Goal: Information Seeking & Learning: Find specific fact

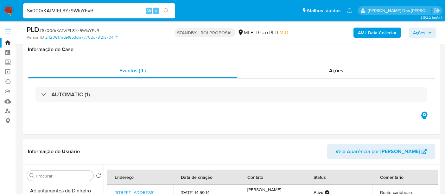
select select "10"
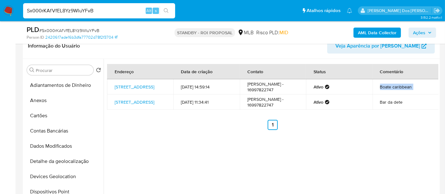
scroll to position [91, 0]
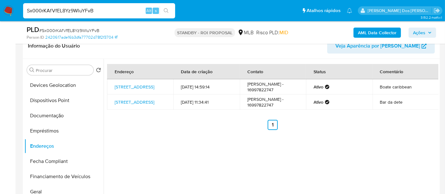
click at [177, 158] on div "Endereço Data de criação Contato Status Comentário Rua Dos Eletricitários 145, …" at bounding box center [271, 140] width 335 height 162
click at [259, 90] on td "Rogério Eduardo - 16997822747" at bounding box center [273, 86] width 66 height 15
copy td "16997822747"
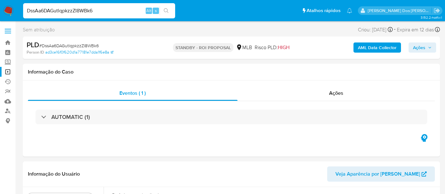
select select "10"
click at [8, 111] on link "Localizador de pessoas" at bounding box center [37, 111] width 75 height 10
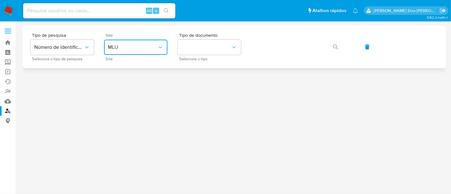
click at [151, 49] on span "MLU" at bounding box center [132, 47] width 49 height 6
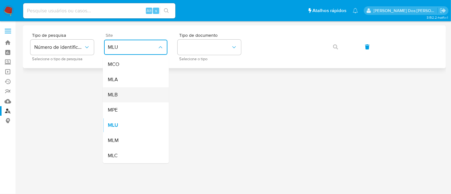
click at [132, 98] on div "MLB" at bounding box center [134, 94] width 52 height 15
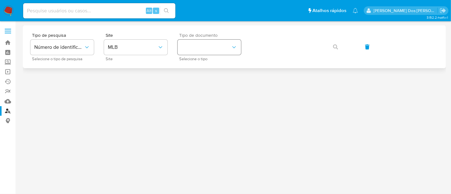
drag, startPoint x: 203, startPoint y: 56, endPoint x: 203, endPoint y: 51, distance: 4.8
click at [203, 55] on div "Tipo de documento Selecione o tipo" at bounding box center [208, 47] width 63 height 28
click at [203, 51] on button "identificationType" at bounding box center [208, 47] width 63 height 15
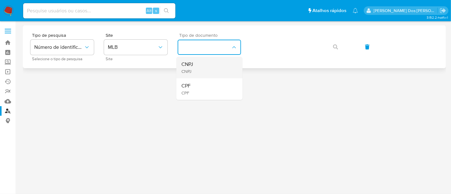
click at [202, 64] on div "CNPJ CNPJ" at bounding box center [207, 68] width 52 height 22
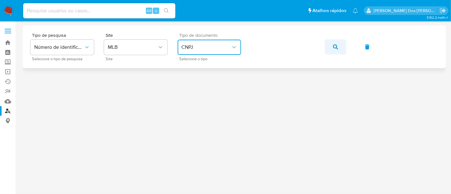
click at [339, 46] on button "button" at bounding box center [336, 46] width 22 height 15
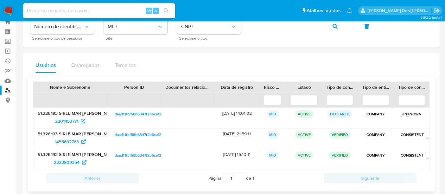
scroll to position [31, 0]
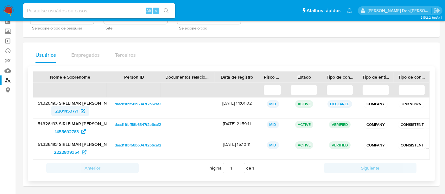
click at [59, 108] on span "2201453771" at bounding box center [66, 111] width 23 height 10
click at [59, 131] on span "1455692763" at bounding box center [67, 131] width 24 height 10
click at [66, 149] on span "2222809354" at bounding box center [67, 152] width 26 height 10
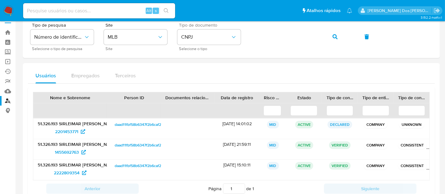
scroll to position [0, 0]
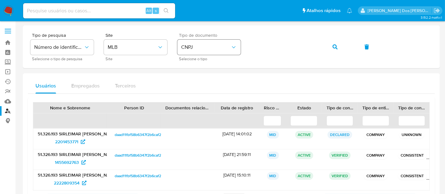
click at [212, 50] on span "CNPJ" at bounding box center [205, 47] width 49 height 6
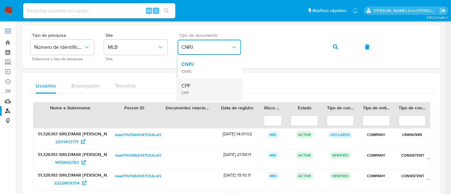
click at [197, 88] on div "CPF CPF" at bounding box center [207, 89] width 52 height 22
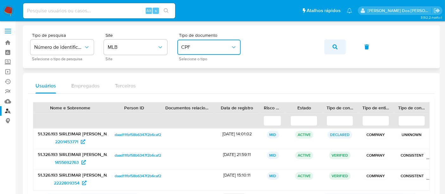
click at [334, 46] on icon "button" at bounding box center [335, 46] width 5 height 5
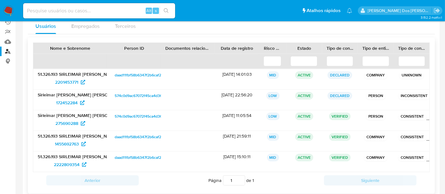
scroll to position [70, 0]
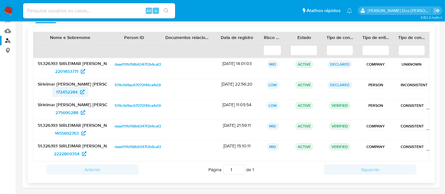
click at [67, 93] on span "172452284" at bounding box center [67, 92] width 22 height 10
click at [63, 111] on span "275690288" at bounding box center [66, 112] width 23 height 10
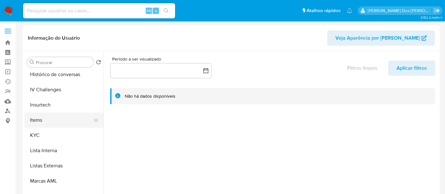
select select "10"
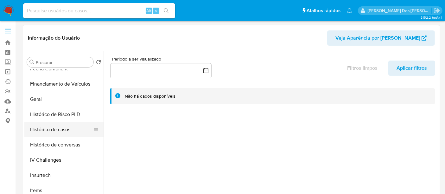
click at [48, 130] on button "Histórico de casos" at bounding box center [61, 129] width 74 height 15
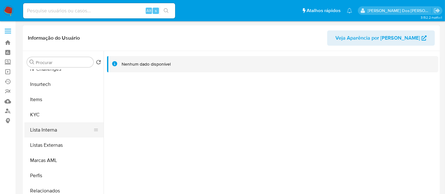
scroll to position [268, 0]
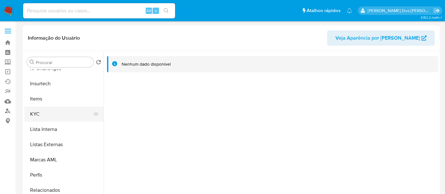
click at [36, 112] on button "KYC" at bounding box center [61, 113] width 74 height 15
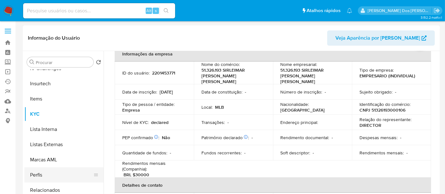
scroll to position [35, 0]
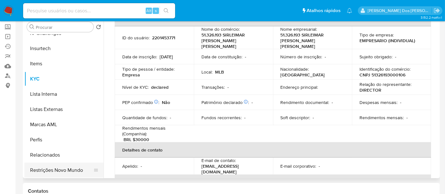
drag, startPoint x: 45, startPoint y: 171, endPoint x: 52, endPoint y: 168, distance: 8.2
click at [45, 171] on button "Restrições Novo Mundo" at bounding box center [61, 170] width 74 height 15
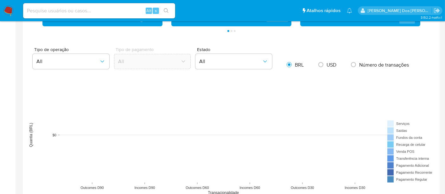
scroll to position [528, 0]
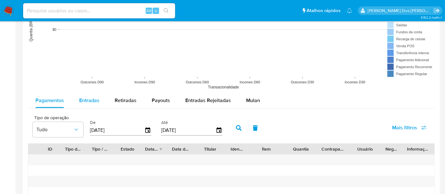
click at [94, 103] on div "Entradas" at bounding box center [89, 100] width 20 height 15
select select "10"
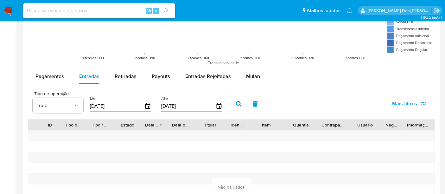
scroll to position [563, 0]
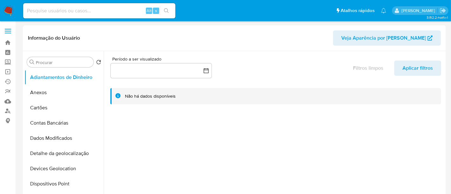
select select "10"
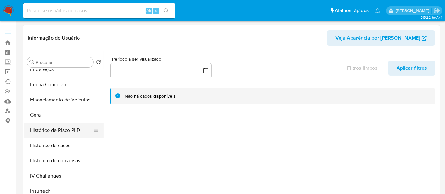
scroll to position [176, 0]
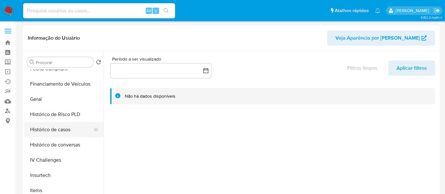
click at [60, 125] on button "Histórico de casos" at bounding box center [61, 129] width 74 height 15
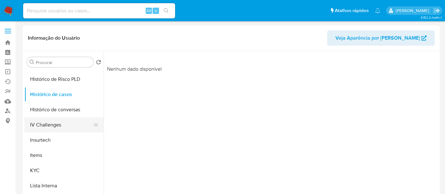
scroll to position [246, 0]
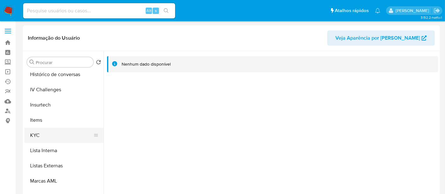
click at [37, 136] on button "KYC" at bounding box center [61, 135] width 74 height 15
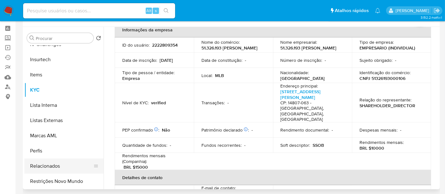
scroll to position [35, 0]
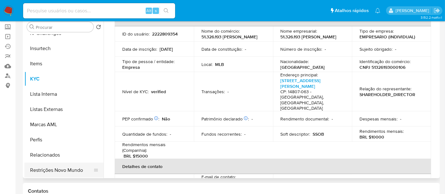
click at [49, 167] on button "Restrições Novo Mundo" at bounding box center [61, 170] width 74 height 15
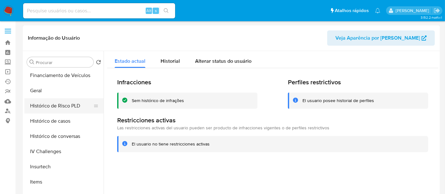
scroll to position [162, 0]
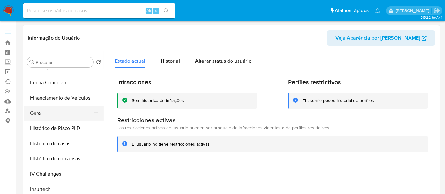
click at [40, 111] on button "Geral" at bounding box center [61, 113] width 74 height 15
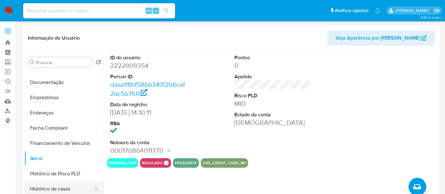
scroll to position [91, 0]
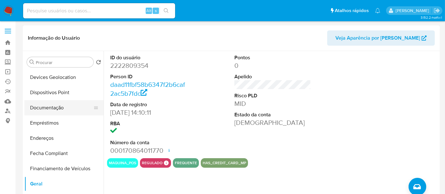
click at [60, 109] on button "Documentação" at bounding box center [61, 107] width 74 height 15
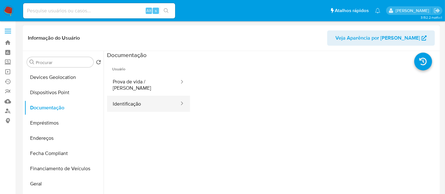
click at [136, 97] on button "Identificação" at bounding box center [143, 104] width 73 height 16
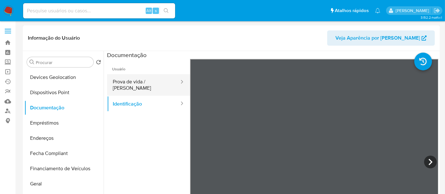
click at [149, 86] on button "Prova de vida / [PERSON_NAME]" at bounding box center [143, 85] width 73 height 22
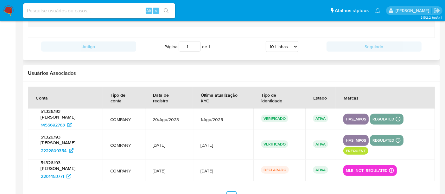
scroll to position [739, 0]
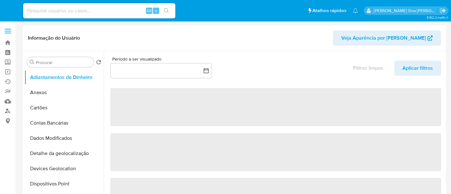
select select "10"
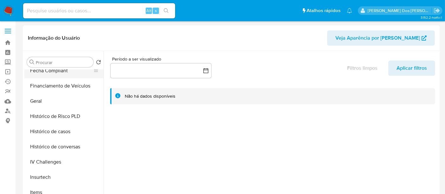
scroll to position [176, 0]
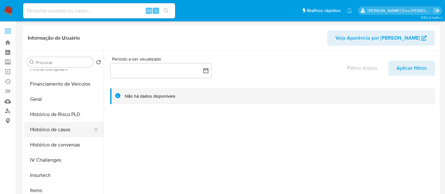
click at [64, 131] on button "Histórico de casos" at bounding box center [61, 129] width 74 height 15
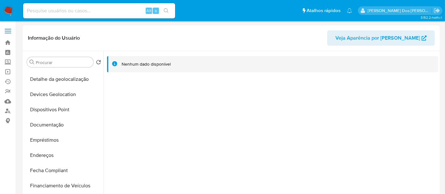
scroll to position [70, 0]
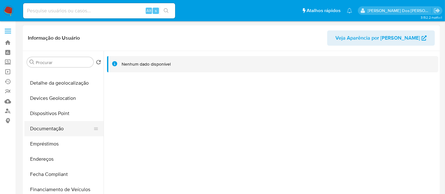
click at [58, 132] on button "Documentação" at bounding box center [61, 128] width 74 height 15
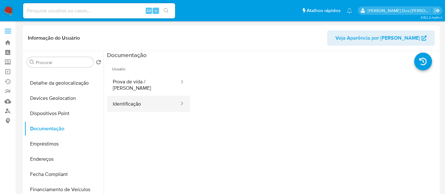
click at [122, 97] on button "Identificação" at bounding box center [143, 104] width 73 height 16
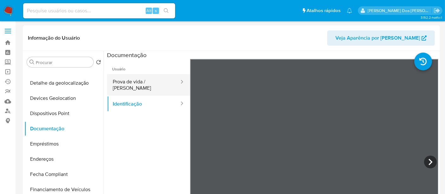
click at [126, 79] on button "Prova de vida / [PERSON_NAME]" at bounding box center [143, 85] width 73 height 22
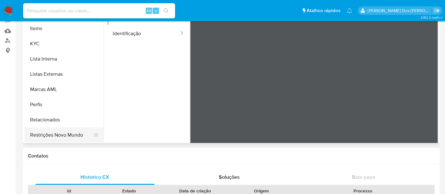
click at [71, 139] on button "Restrições Novo Mundo" at bounding box center [61, 134] width 74 height 15
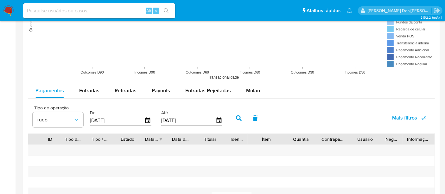
scroll to position [563, 0]
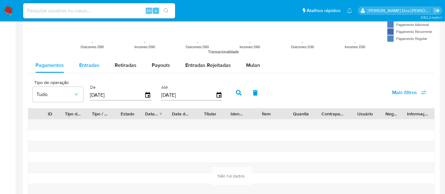
click at [93, 65] on span "Entradas" at bounding box center [89, 64] width 20 height 7
select select "10"
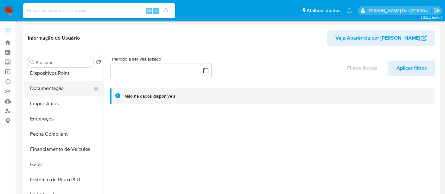
scroll to position [141, 0]
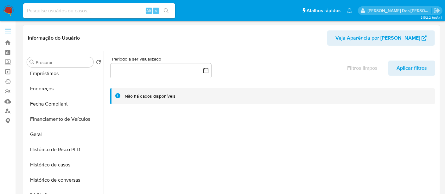
select select "10"
click at [46, 162] on button "Histórico de casos" at bounding box center [61, 164] width 74 height 15
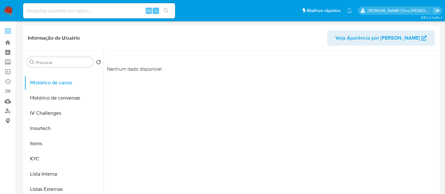
scroll to position [268, 0]
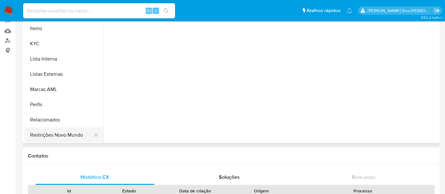
click at [51, 135] on button "Restrições Novo Mundo" at bounding box center [61, 134] width 74 height 15
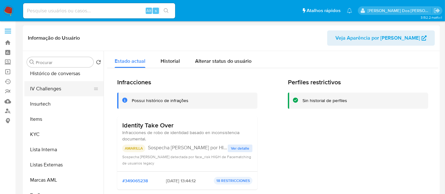
scroll to position [197, 0]
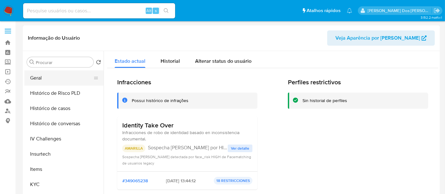
click at [37, 80] on button "Geral" at bounding box center [61, 77] width 74 height 15
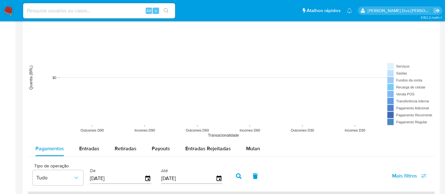
scroll to position [528, 0]
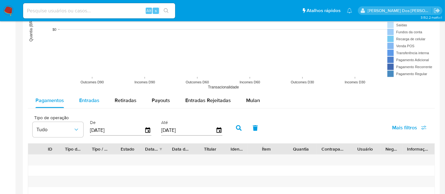
click at [91, 100] on span "Entradas" at bounding box center [89, 100] width 20 height 7
select select "10"
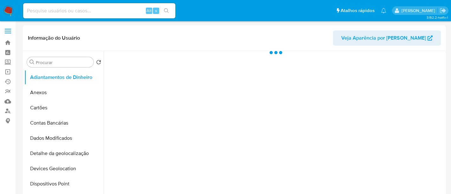
select select "10"
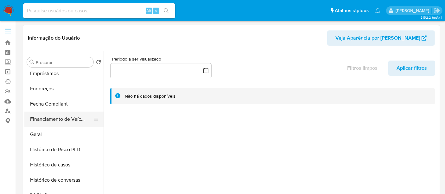
scroll to position [176, 0]
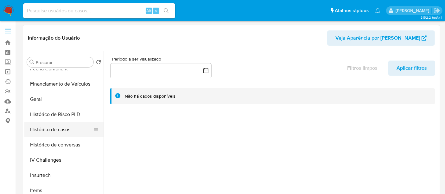
click at [67, 131] on button "Histórico de casos" at bounding box center [61, 129] width 74 height 15
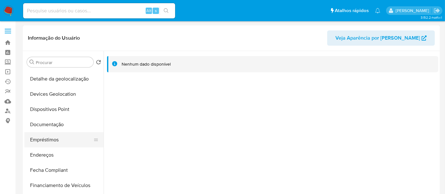
scroll to position [70, 0]
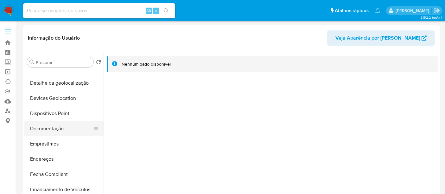
click at [53, 130] on button "Documentação" at bounding box center [61, 128] width 74 height 15
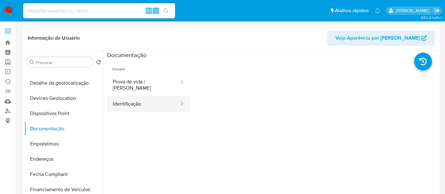
click at [118, 99] on button "Identificação" at bounding box center [143, 104] width 73 height 16
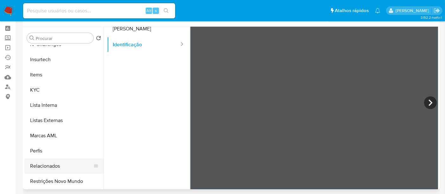
scroll to position [35, 0]
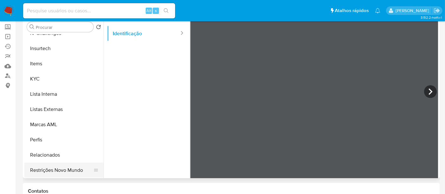
click at [65, 172] on button "Restrições Novo Mundo" at bounding box center [61, 170] width 74 height 15
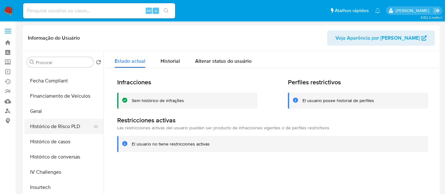
scroll to position [162, 0]
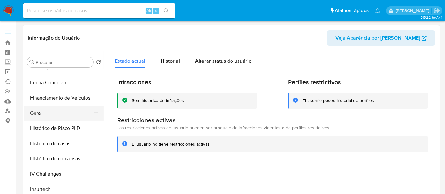
click at [40, 114] on button "Geral" at bounding box center [61, 113] width 74 height 15
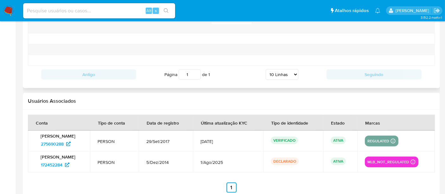
scroll to position [734, 0]
